Goal: Transaction & Acquisition: Book appointment/travel/reservation

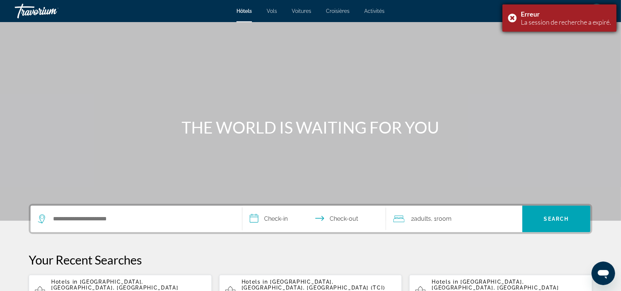
click at [510, 19] on div "Erreur La session de recherche a expiré." at bounding box center [559, 17] width 114 height 27
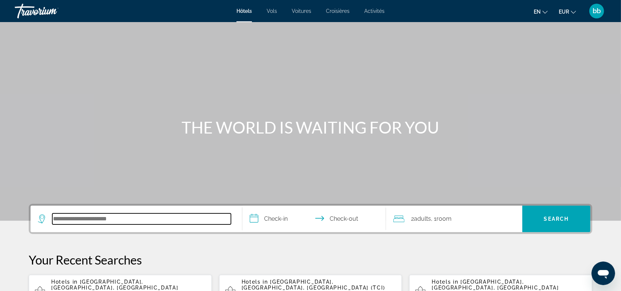
click at [57, 219] on input "Search hotel destination" at bounding box center [141, 218] width 179 height 11
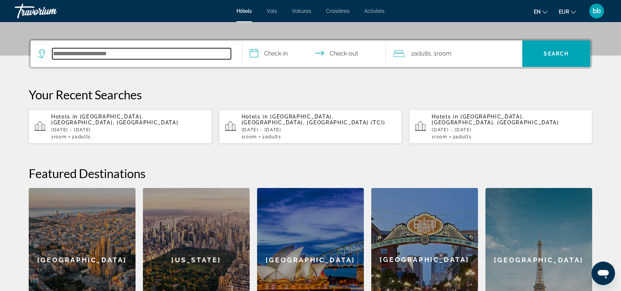
scroll to position [180, 0]
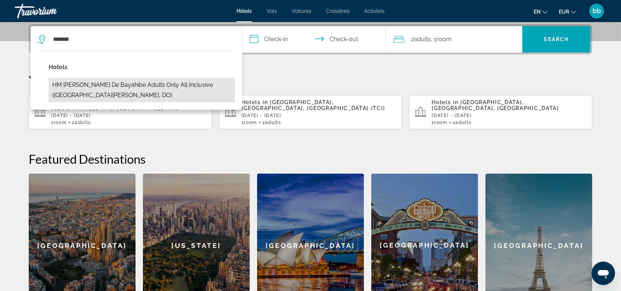
click at [137, 88] on button "HM [PERSON_NAME] de Bayahibe Adults Only All Inclusive ([GEOGRAPHIC_DATA][PERSO…" at bounding box center [142, 90] width 186 height 24
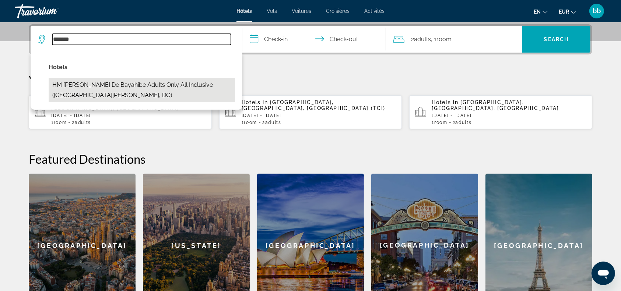
type input "**********"
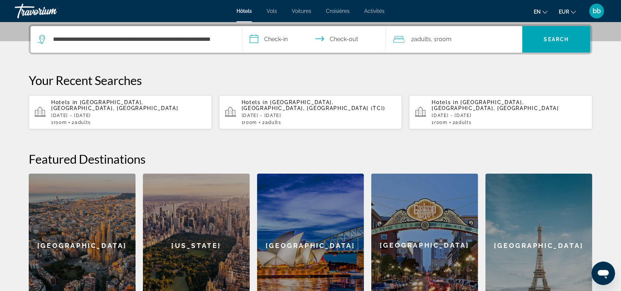
click at [253, 38] on input "**********" at bounding box center [315, 40] width 146 height 29
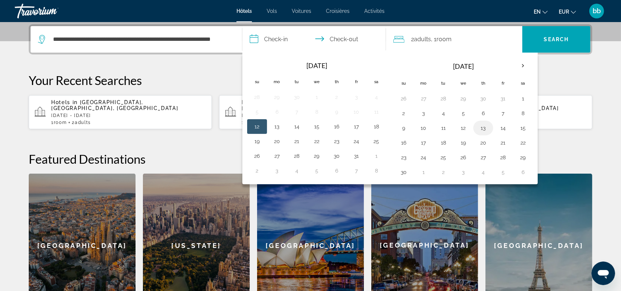
click at [484, 127] on button "13" at bounding box center [483, 128] width 12 height 10
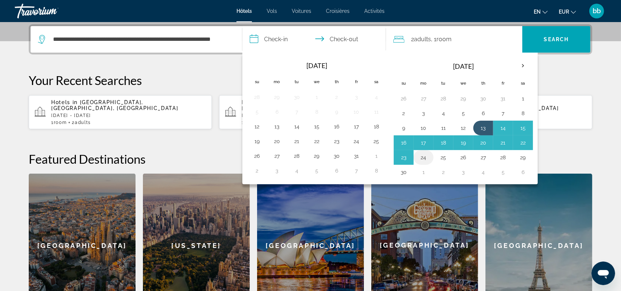
click at [425, 157] on button "24" at bounding box center [423, 157] width 12 height 10
type input "**********"
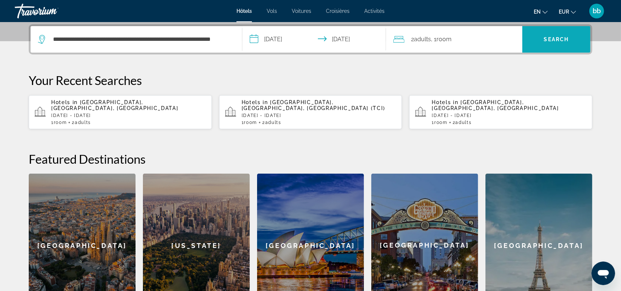
click at [554, 39] on span "Search" at bounding box center [556, 39] width 25 height 6
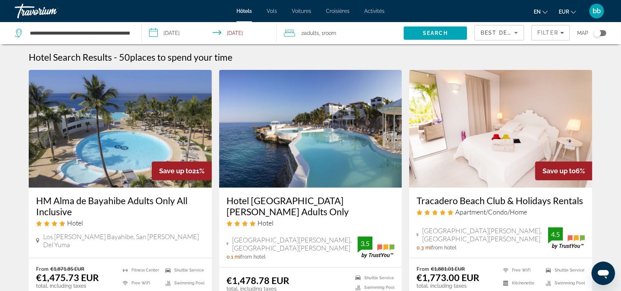
click at [114, 137] on img "Contenu principal" at bounding box center [120, 129] width 183 height 118
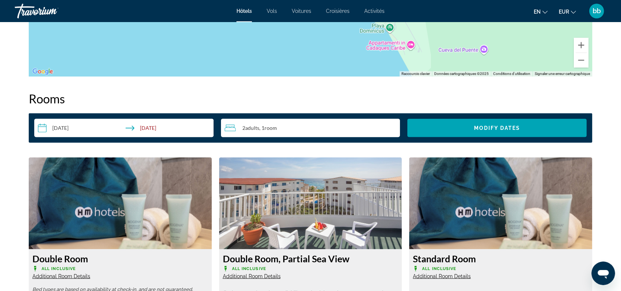
scroll to position [866, 0]
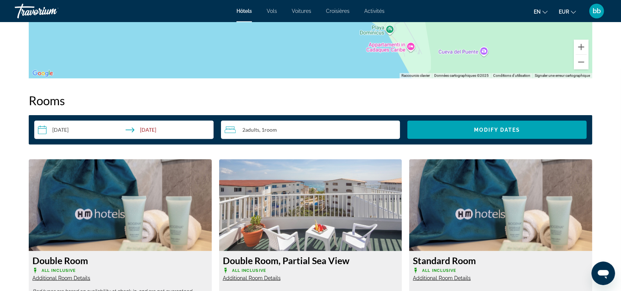
click at [41, 129] on input "**********" at bounding box center [125, 131] width 182 height 21
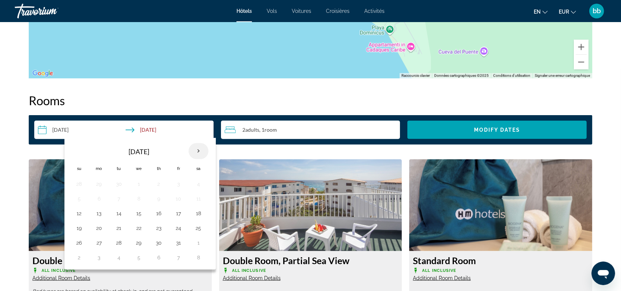
click at [200, 151] on th "Next month" at bounding box center [198, 151] width 20 height 16
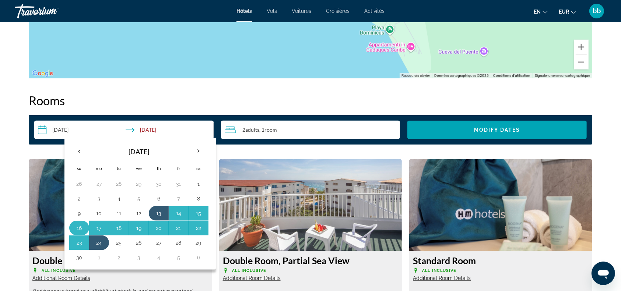
click at [78, 226] on button "16" at bounding box center [79, 228] width 12 height 10
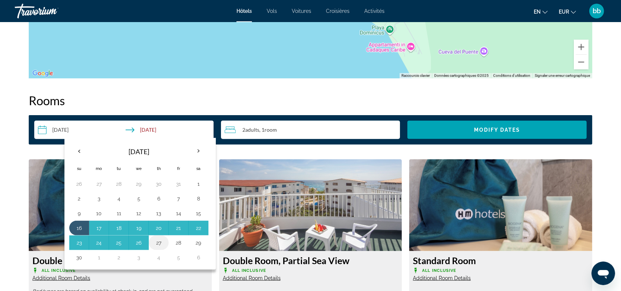
click at [158, 241] on button "27" at bounding box center [159, 243] width 12 height 10
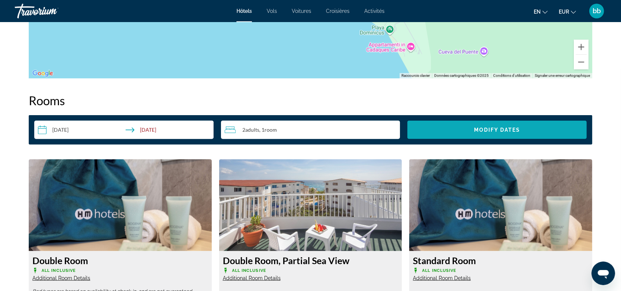
click at [477, 127] on span "Modify Dates" at bounding box center [497, 130] width 46 height 6
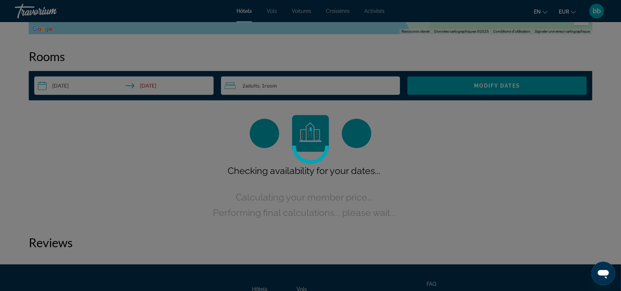
scroll to position [915, 0]
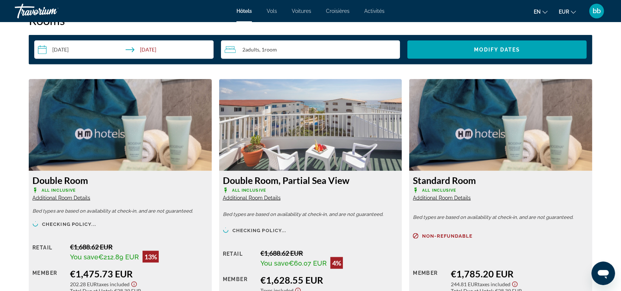
scroll to position [856, 0]
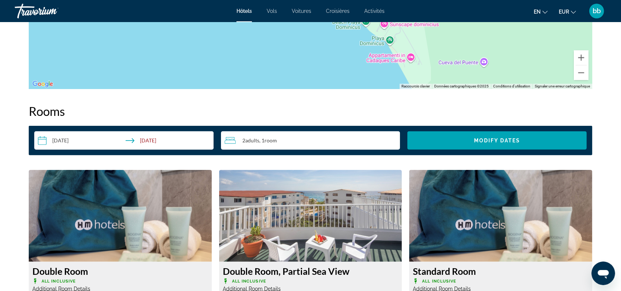
click at [143, 140] on input "**********" at bounding box center [125, 141] width 182 height 21
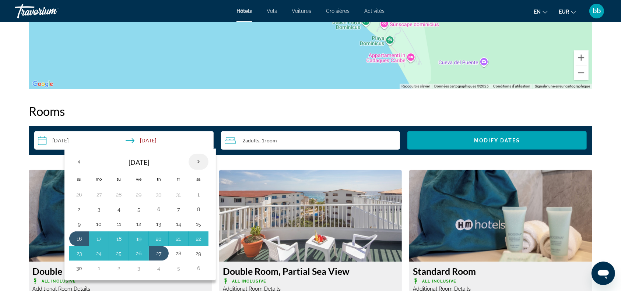
click at [199, 160] on th "Next month" at bounding box center [198, 162] width 20 height 16
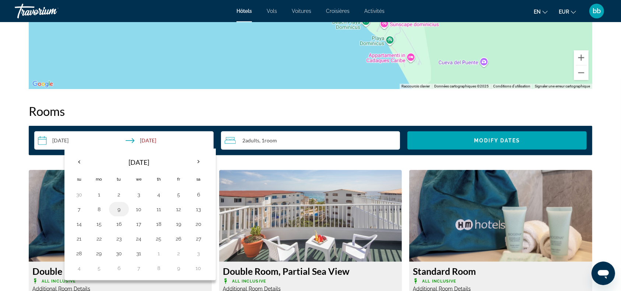
click at [119, 209] on button "9" at bounding box center [119, 209] width 12 height 10
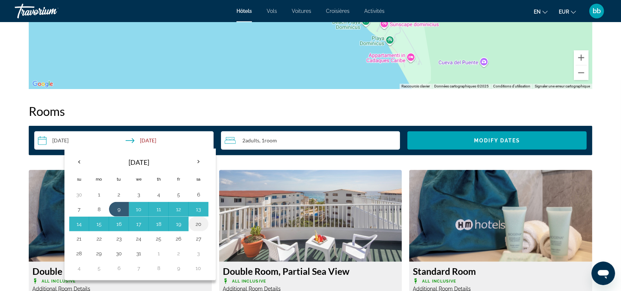
click at [197, 221] on button "20" at bounding box center [198, 224] width 12 height 10
type input "**********"
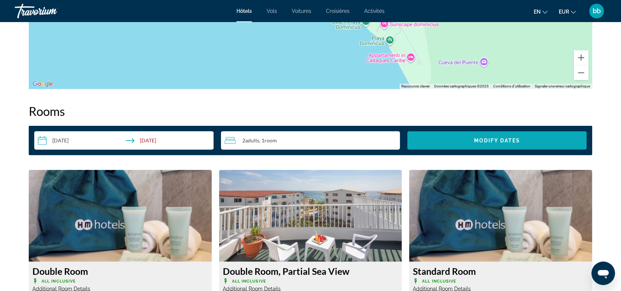
click at [481, 138] on span "Modify Dates" at bounding box center [497, 141] width 46 height 6
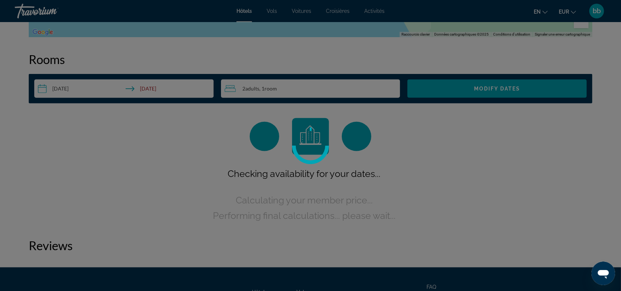
scroll to position [915, 0]
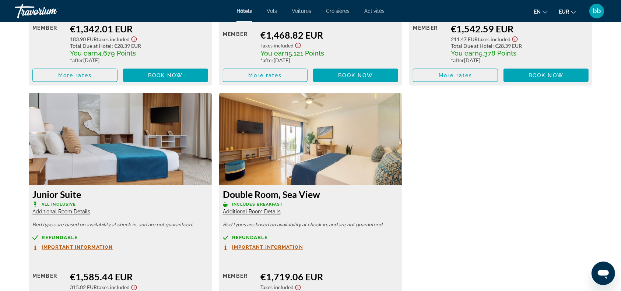
scroll to position [1194, 0]
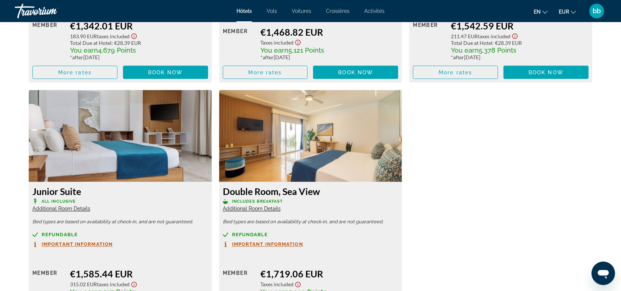
click at [93, 244] on span "Important Information" at bounding box center [77, 244] width 71 height 5
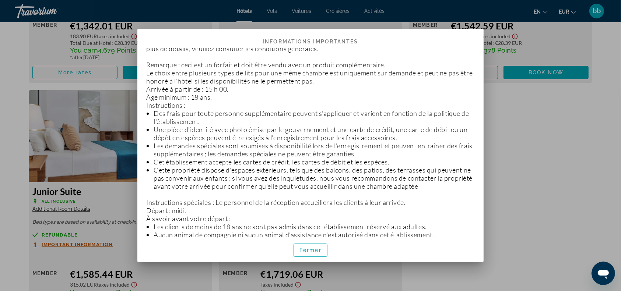
scroll to position [0, 0]
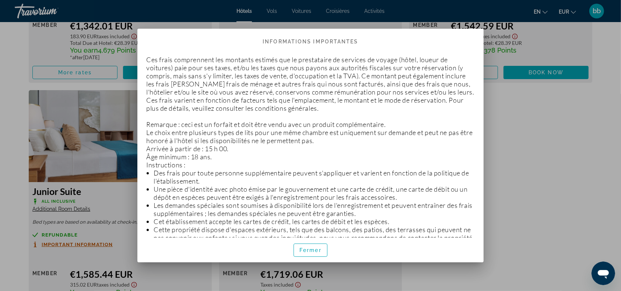
click at [532, 137] on div at bounding box center [310, 145] width 621 height 291
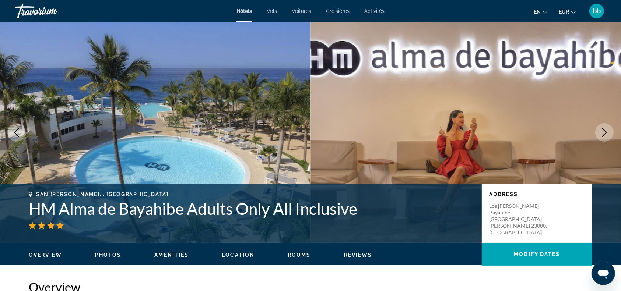
scroll to position [1194, 0]
